Goal: Task Accomplishment & Management: Use online tool/utility

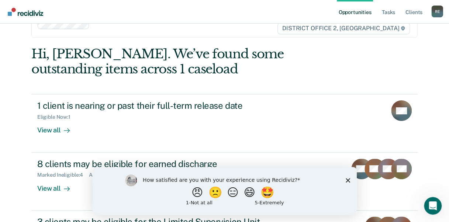
scroll to position [37, 0]
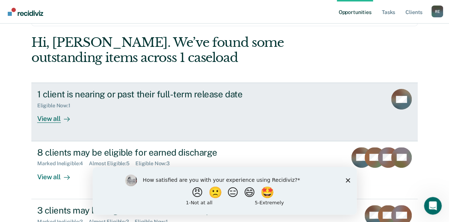
click at [42, 117] on div "View all" at bounding box center [57, 116] width 41 height 14
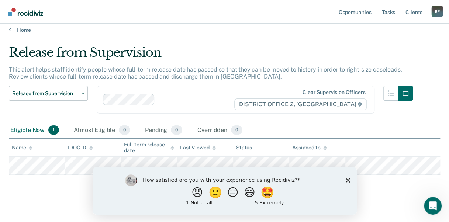
scroll to position [11, 0]
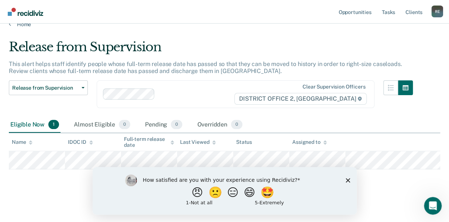
click at [346, 178] on div "How satisfied are you with your experience using Recidiviz? 😠 🙁 😑 😄 🤩 1 - Not a…" at bounding box center [224, 191] width 264 height 48
click at [347, 179] on icon "Close survey" at bounding box center [348, 180] width 4 height 4
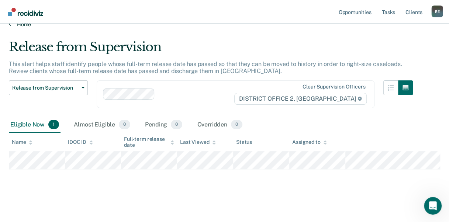
click at [18, 26] on link "Home" at bounding box center [225, 24] width 432 height 7
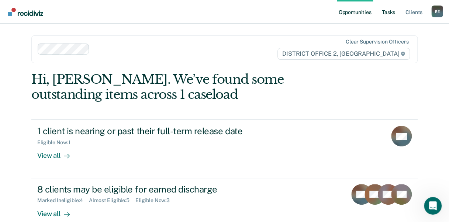
click at [388, 8] on link "Tasks" at bounding box center [389, 12] width 16 height 24
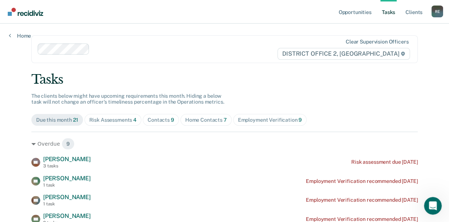
click at [205, 121] on div "Home Contacts 7" at bounding box center [206, 120] width 42 height 6
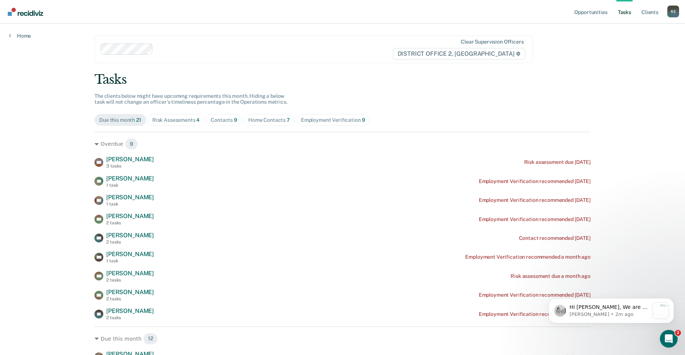
click at [275, 120] on div "Home Contacts 7" at bounding box center [269, 120] width 42 height 6
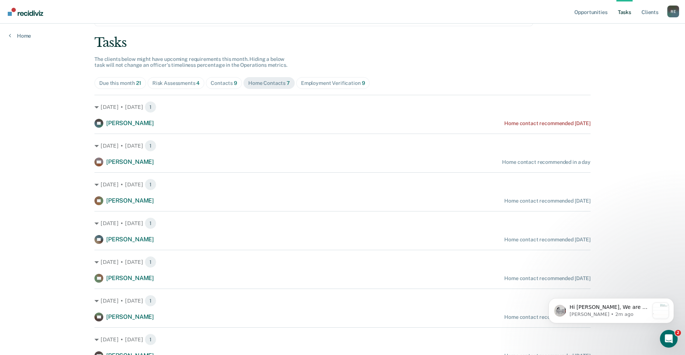
scroll to position [72, 0]
